Goal: Task Accomplishment & Management: Use online tool/utility

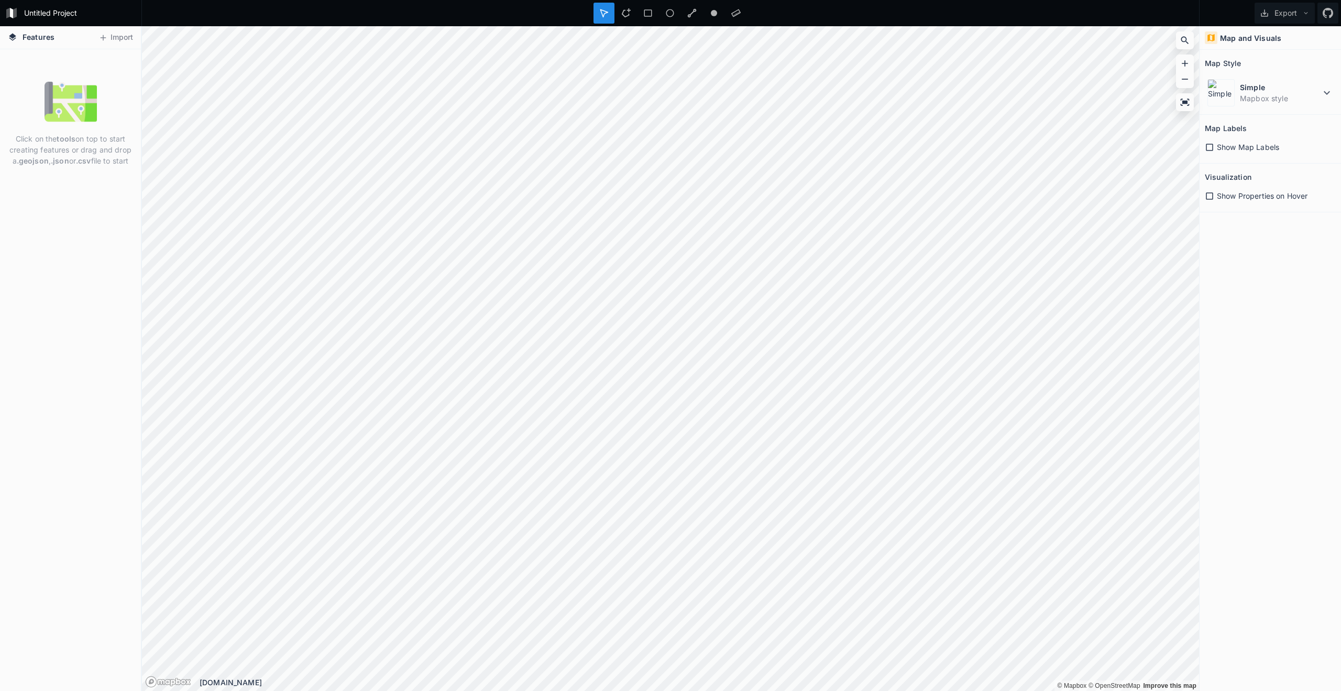
click at [80, 114] on img at bounding box center [71, 101] width 52 height 52
click at [109, 40] on button "Import" at bounding box center [115, 37] width 45 height 17
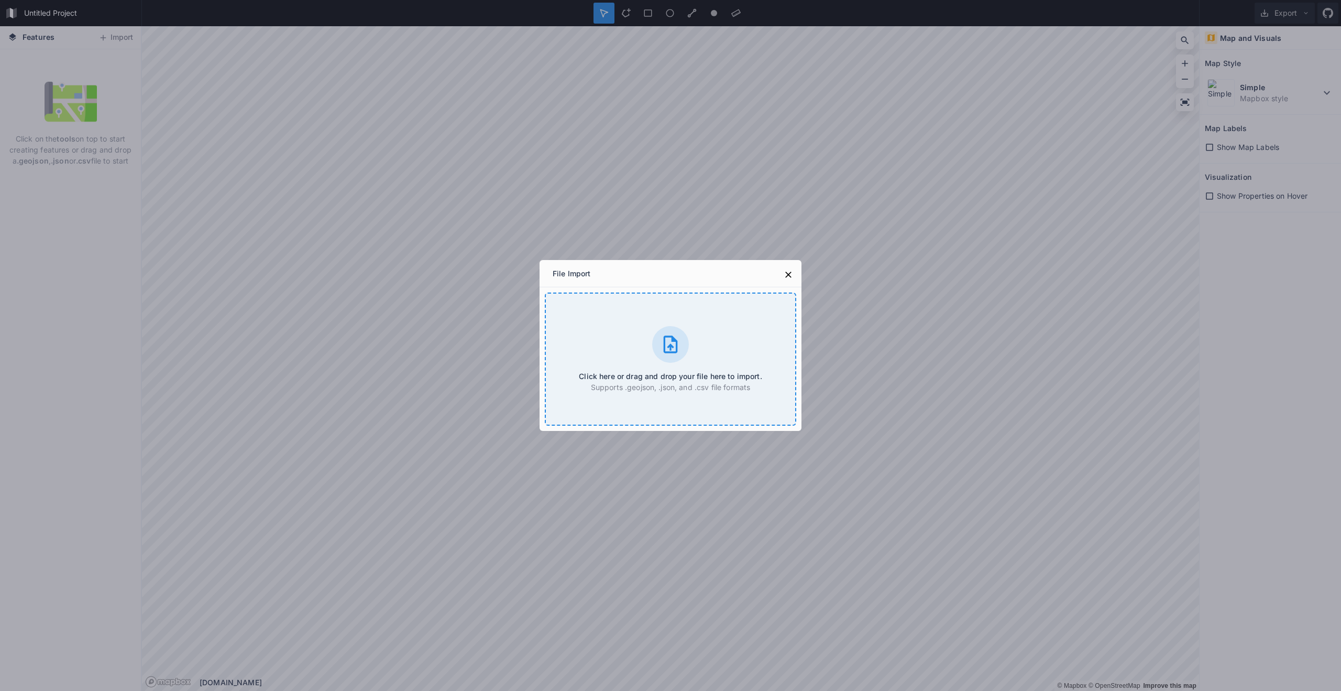
click at [685, 338] on div at bounding box center [670, 344] width 37 height 37
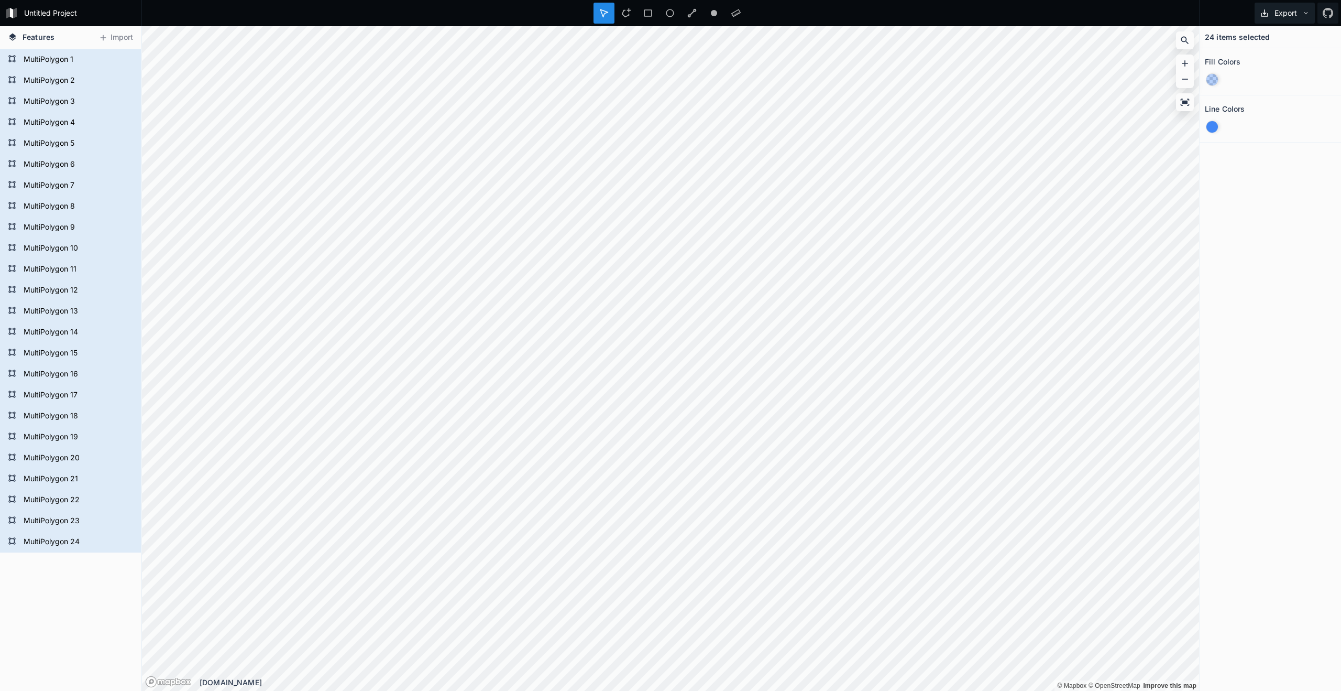
click at [1279, 12] on button "Export" at bounding box center [1285, 13] width 60 height 21
click at [1269, 56] on div "Export as .geojson" at bounding box center [1283, 59] width 105 height 21
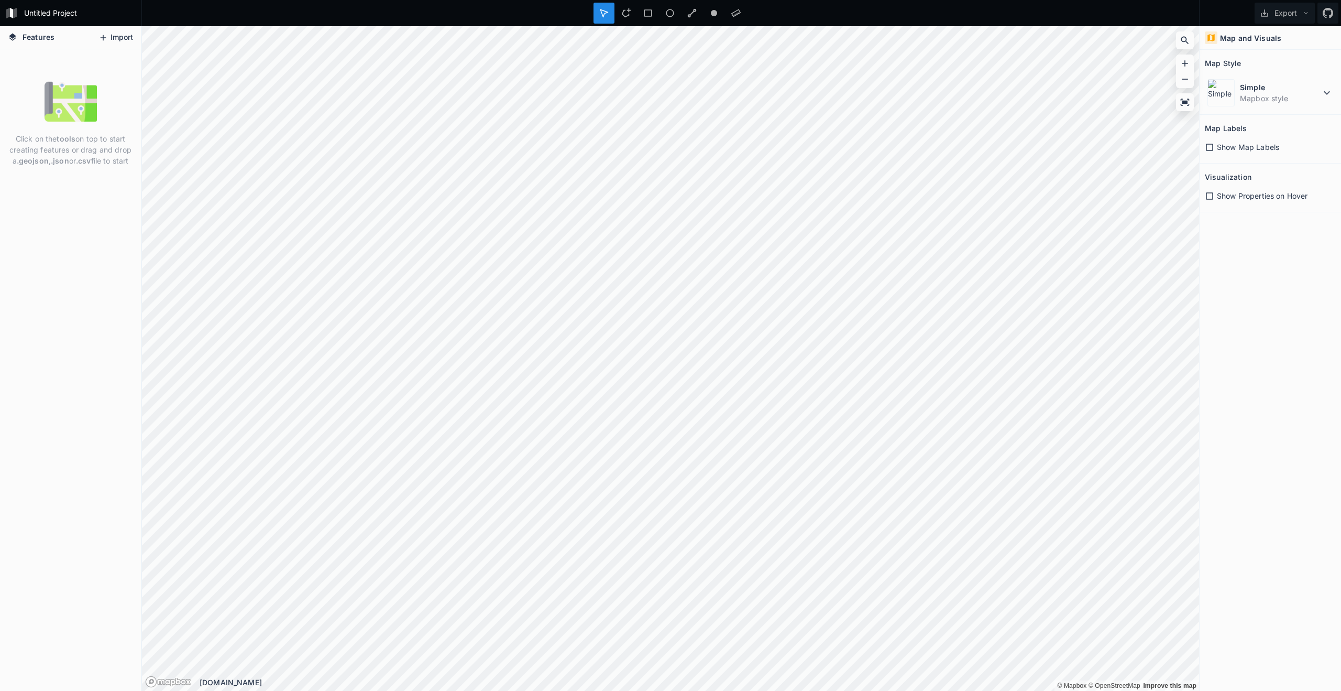
click at [122, 43] on button "Import" at bounding box center [115, 37] width 45 height 17
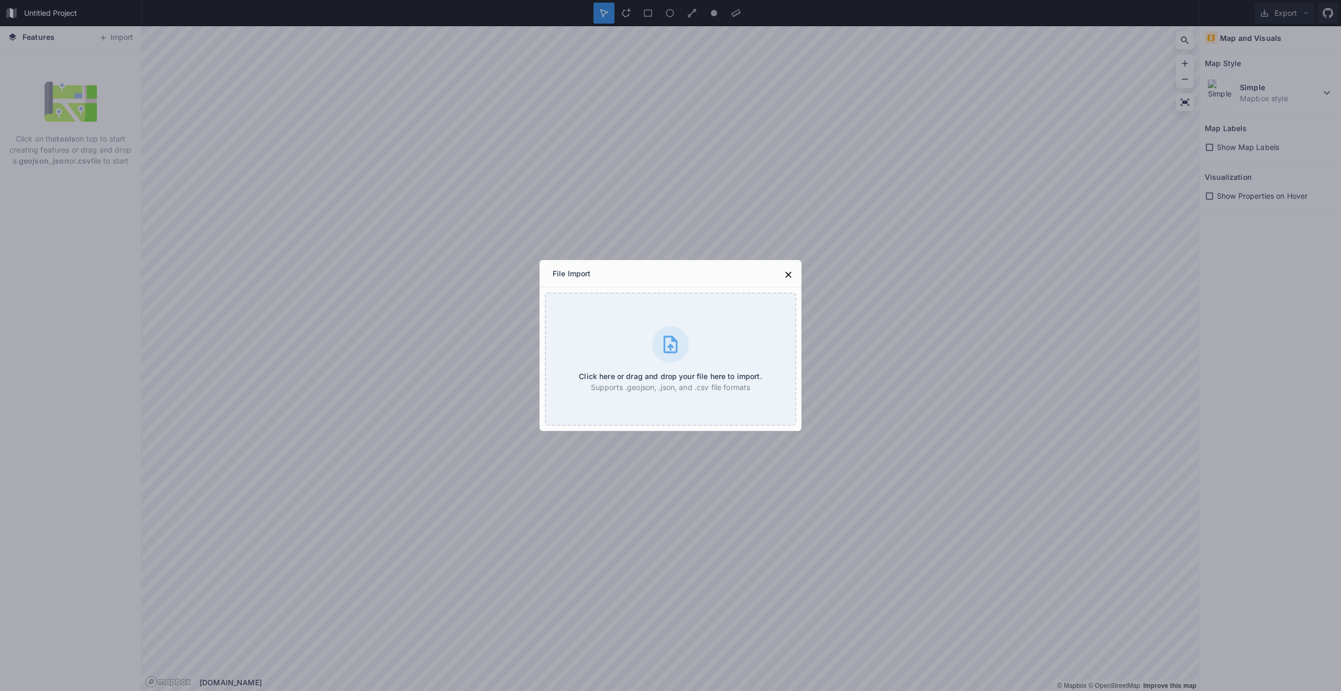
click at [499, 266] on div "File Import Click here or drag and drop your file here to import. Supports .geo…" at bounding box center [670, 345] width 1341 height 691
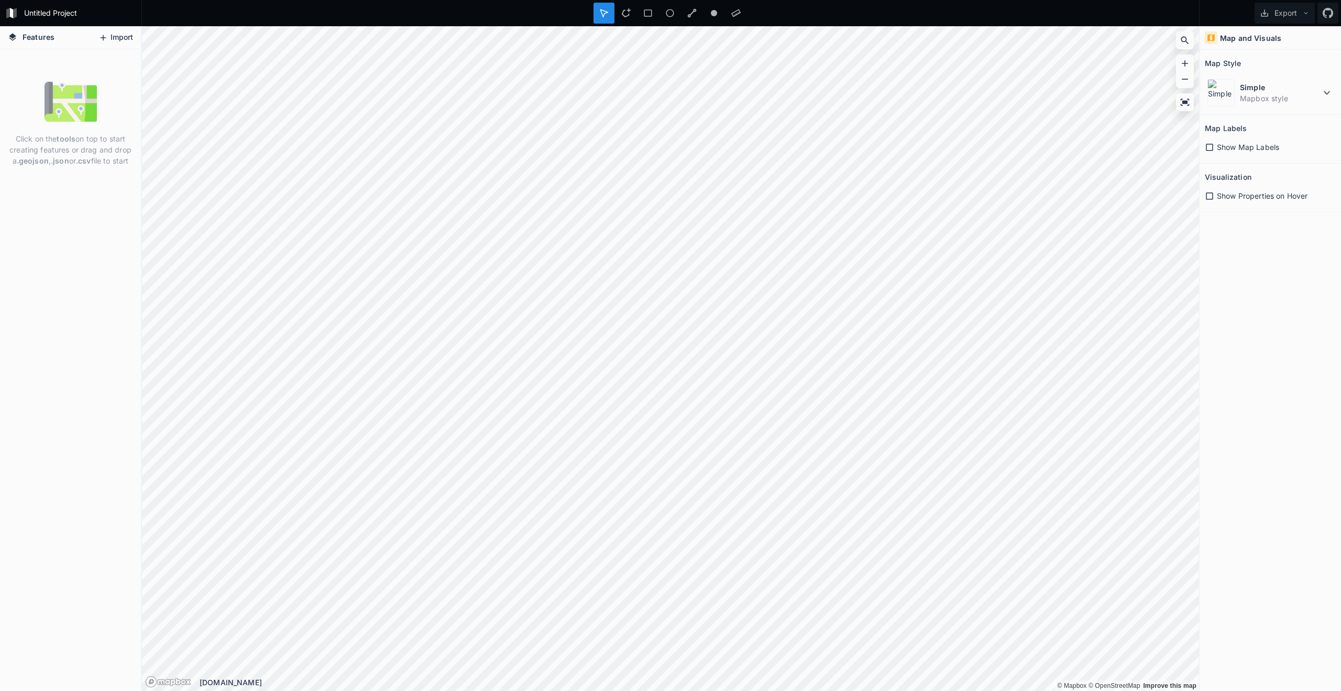
click at [106, 29] on button "Import" at bounding box center [115, 37] width 45 height 17
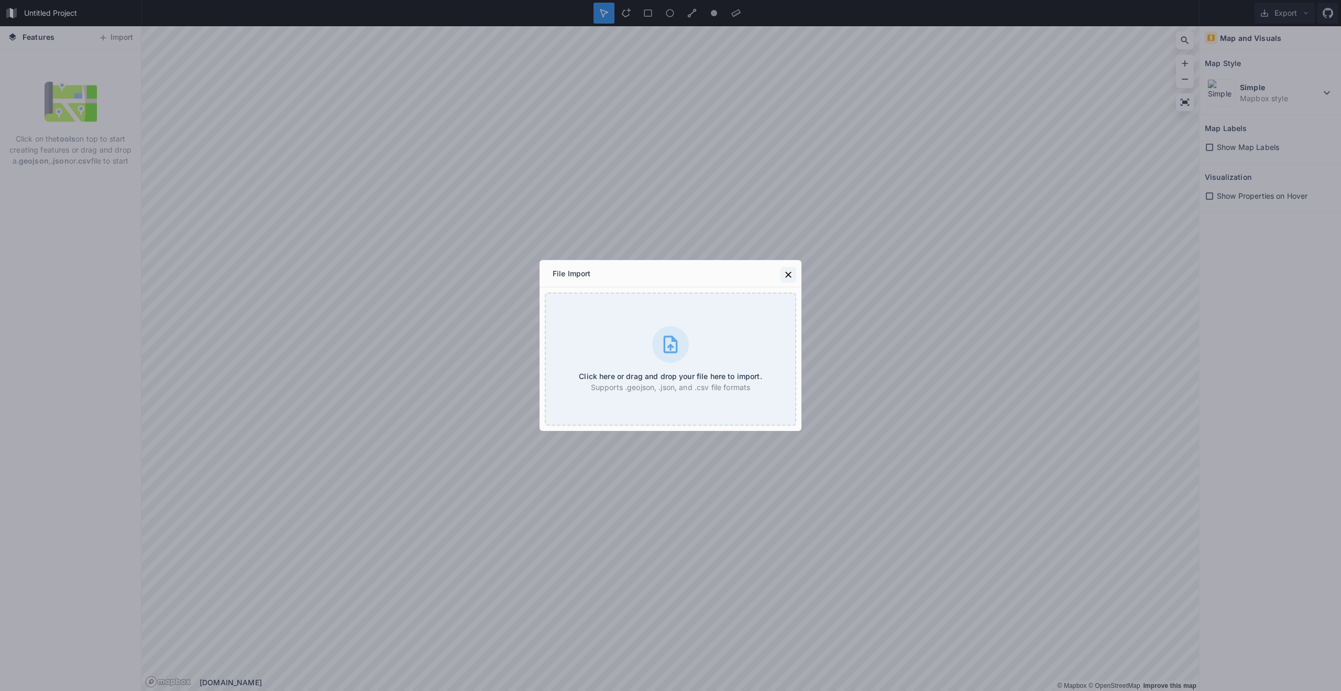
click at [787, 272] on icon at bounding box center [788, 274] width 10 height 10
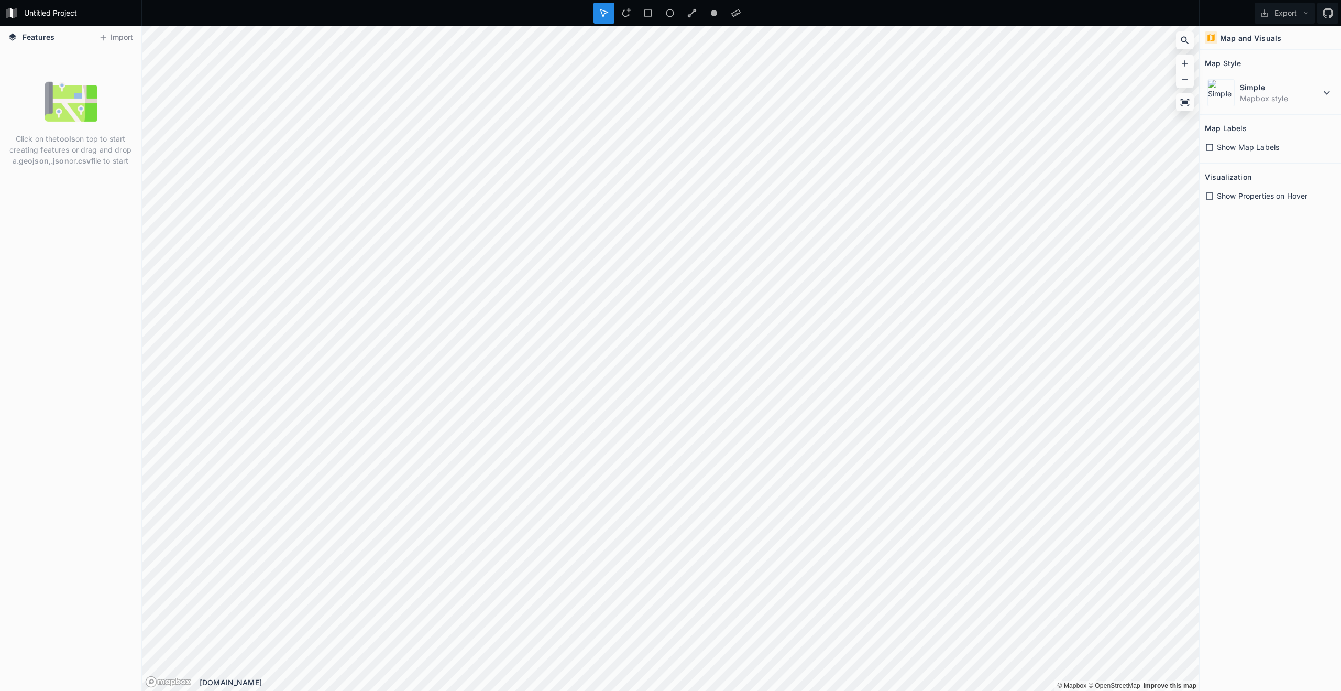
click at [73, 207] on div "Click on the tools on top to start creating features or drag and drop a .geojso…" at bounding box center [70, 369] width 141 height 641
click at [66, 157] on strong ".json" at bounding box center [60, 160] width 18 height 9
click at [115, 40] on button "Import" at bounding box center [115, 37] width 45 height 17
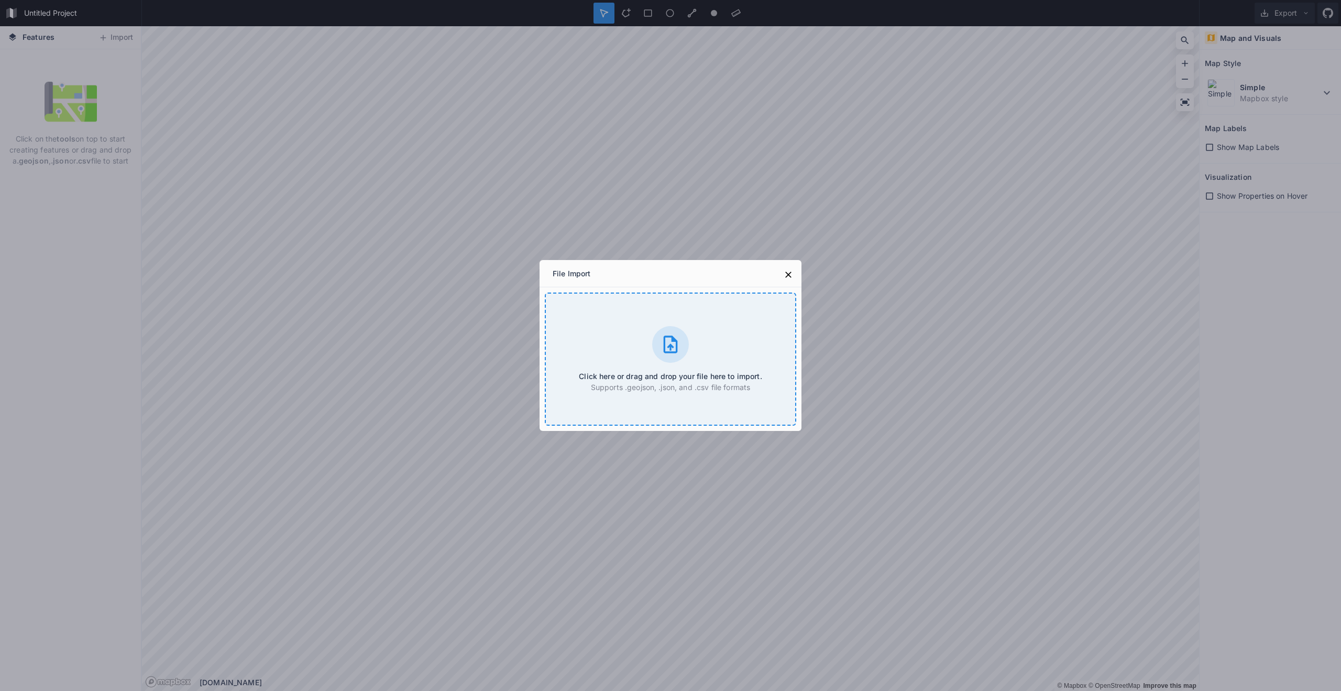
click at [593, 340] on div "Click here or drag and drop your file here to import. Supports .geojson, .json,…" at bounding box center [670, 358] width 251 height 133
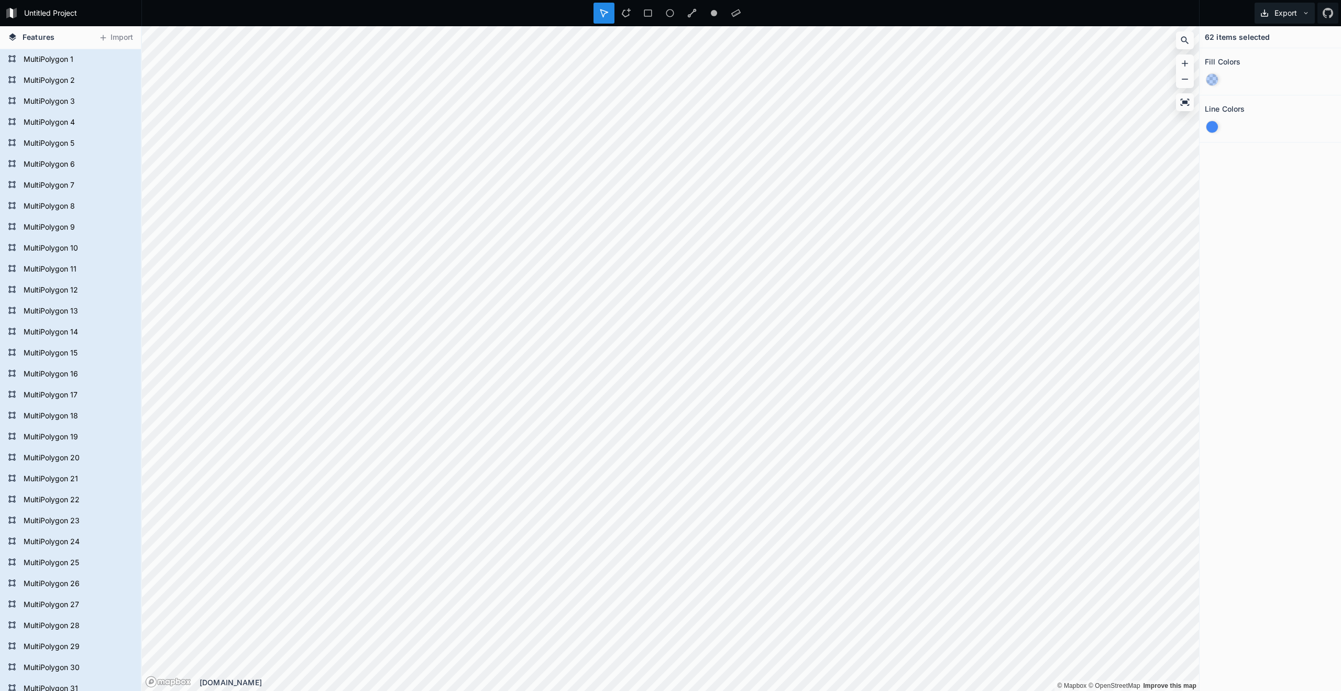
click at [1284, 11] on button "Export" at bounding box center [1285, 13] width 60 height 21
click at [1258, 56] on div "Export as .geojson" at bounding box center [1283, 59] width 105 height 21
